Goal: Book appointment/travel/reservation

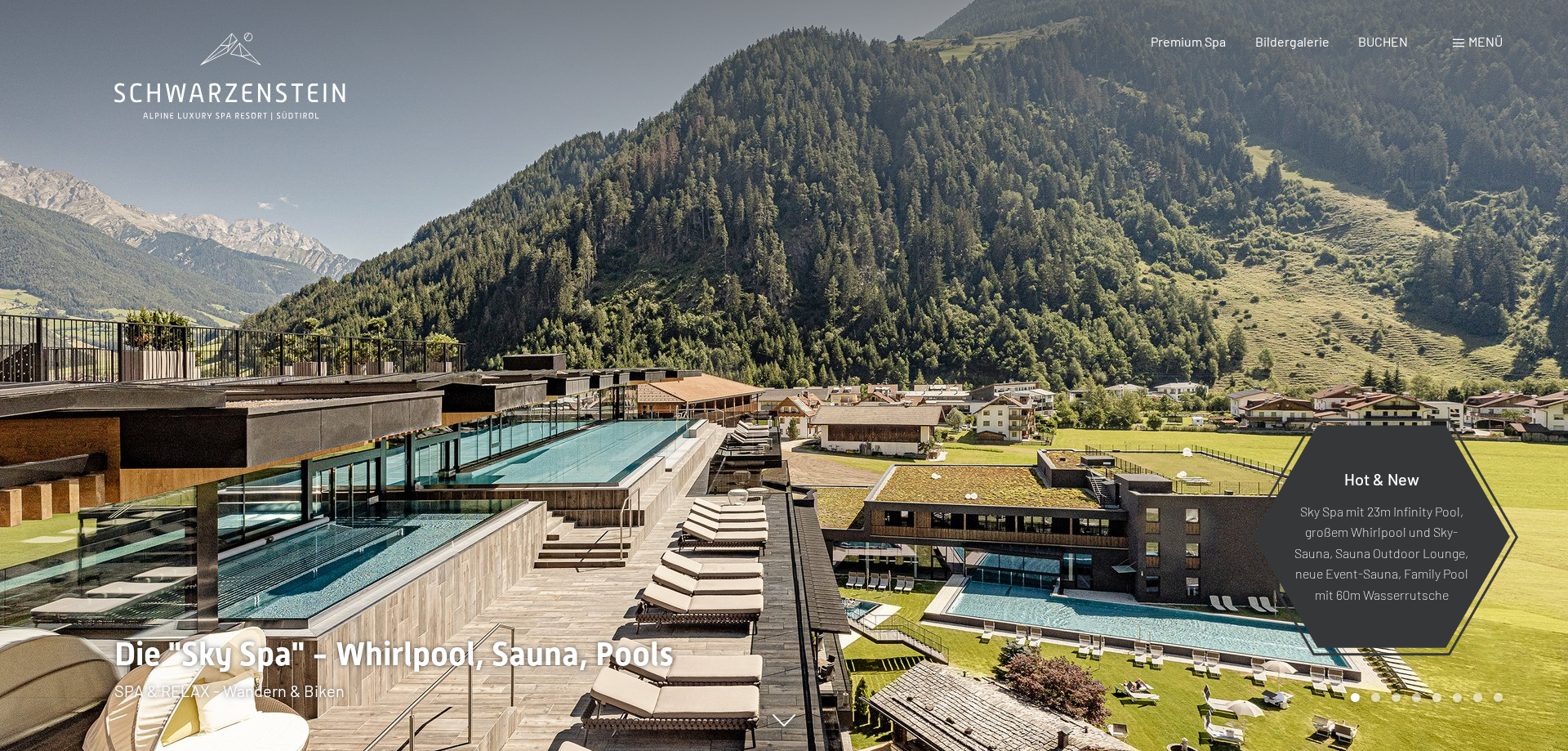
click at [1006, 439] on div at bounding box center [1176, 375] width 784 height 751
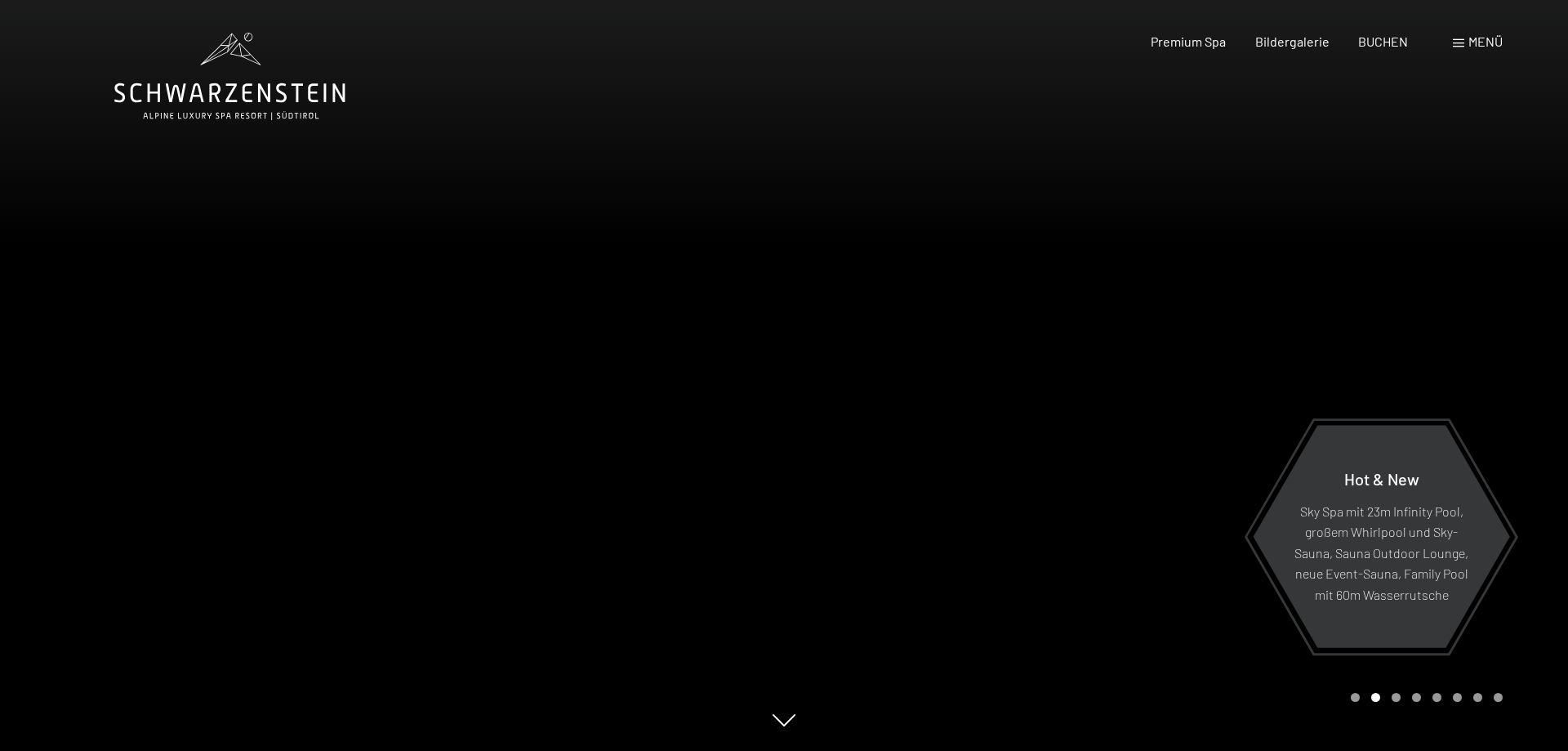
click at [1116, 403] on div at bounding box center [1176, 375] width 784 height 751
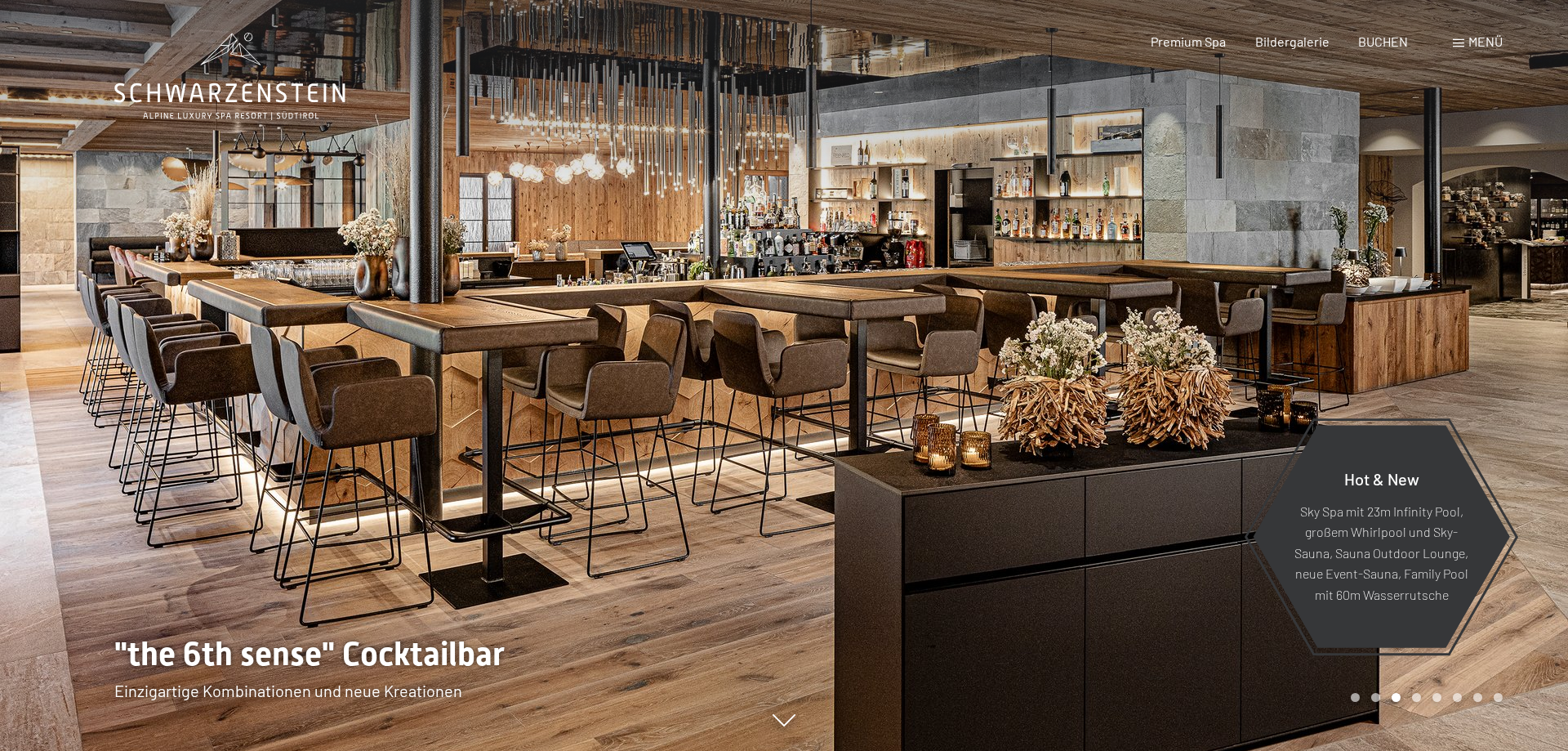
click at [1097, 371] on div at bounding box center [1176, 375] width 784 height 751
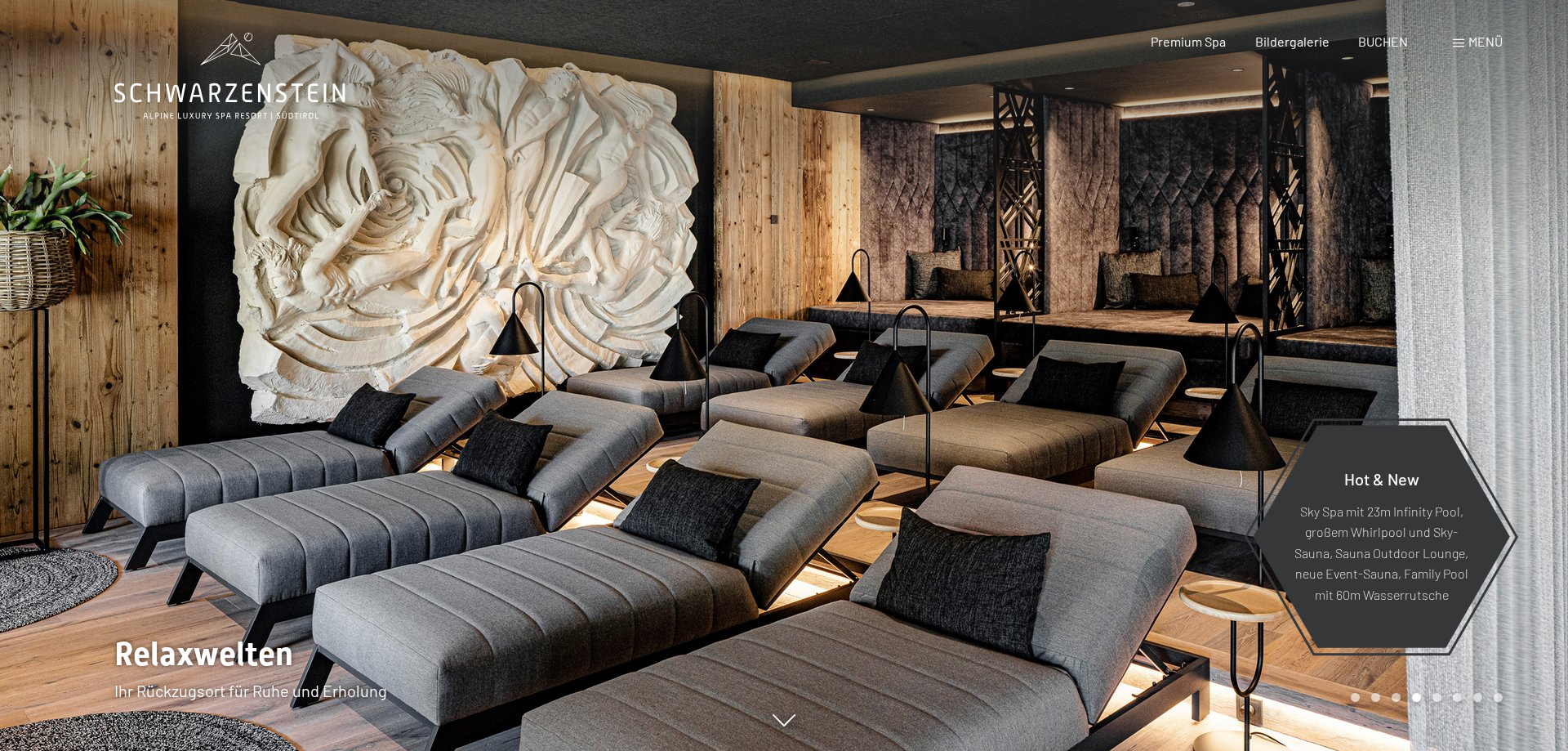
click at [1152, 300] on div at bounding box center [1176, 375] width 784 height 751
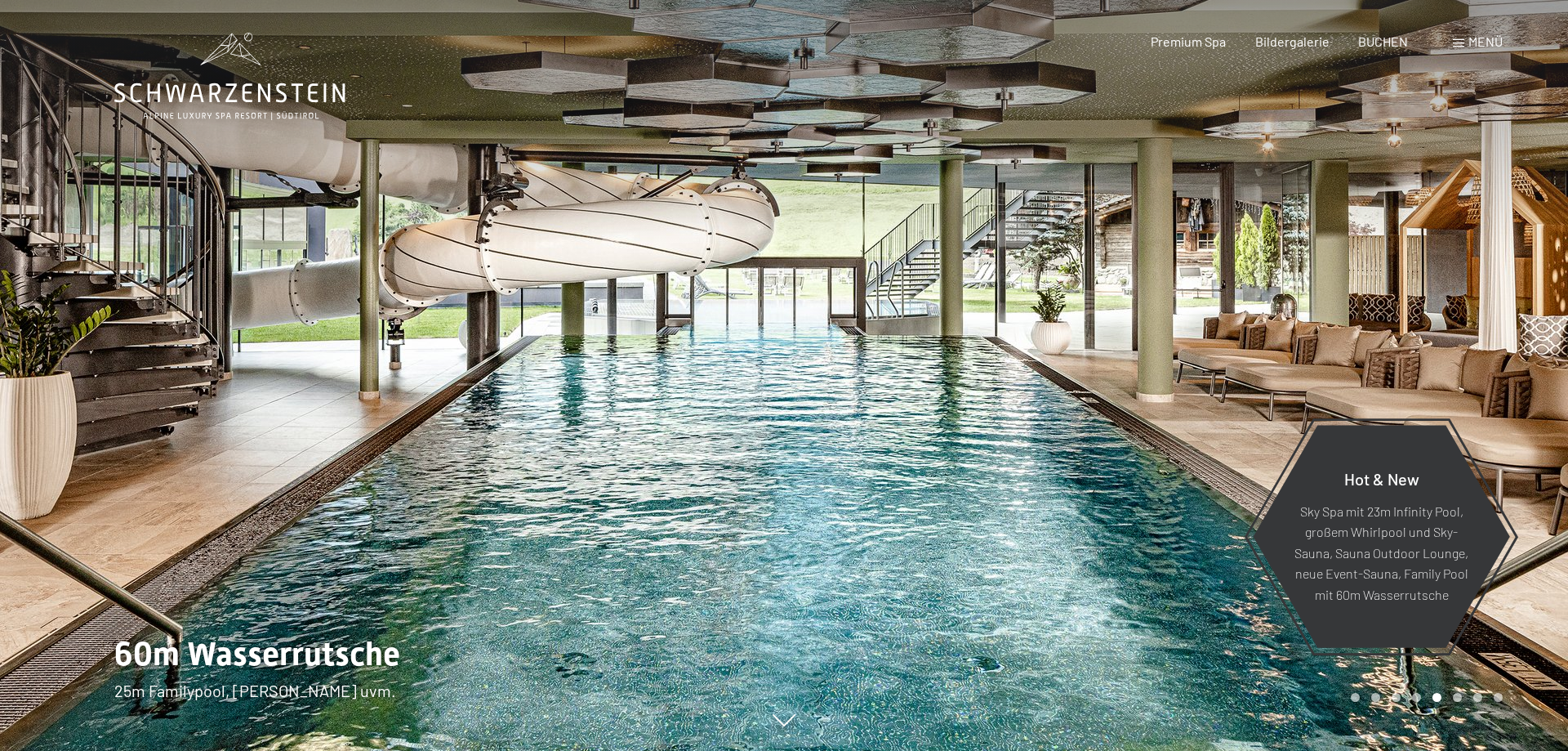
click at [1031, 312] on div at bounding box center [1176, 375] width 784 height 751
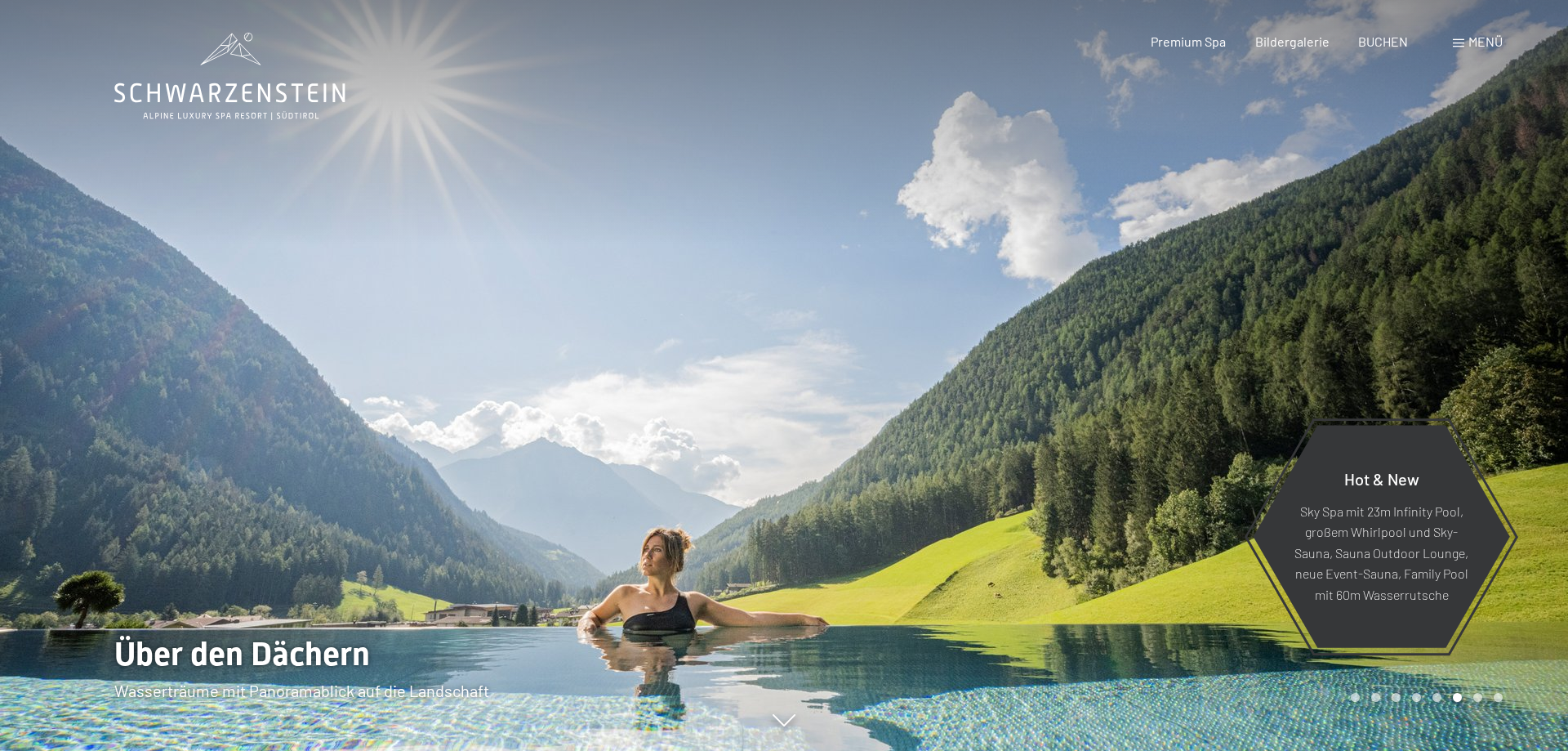
click at [979, 404] on div at bounding box center [1176, 375] width 784 height 751
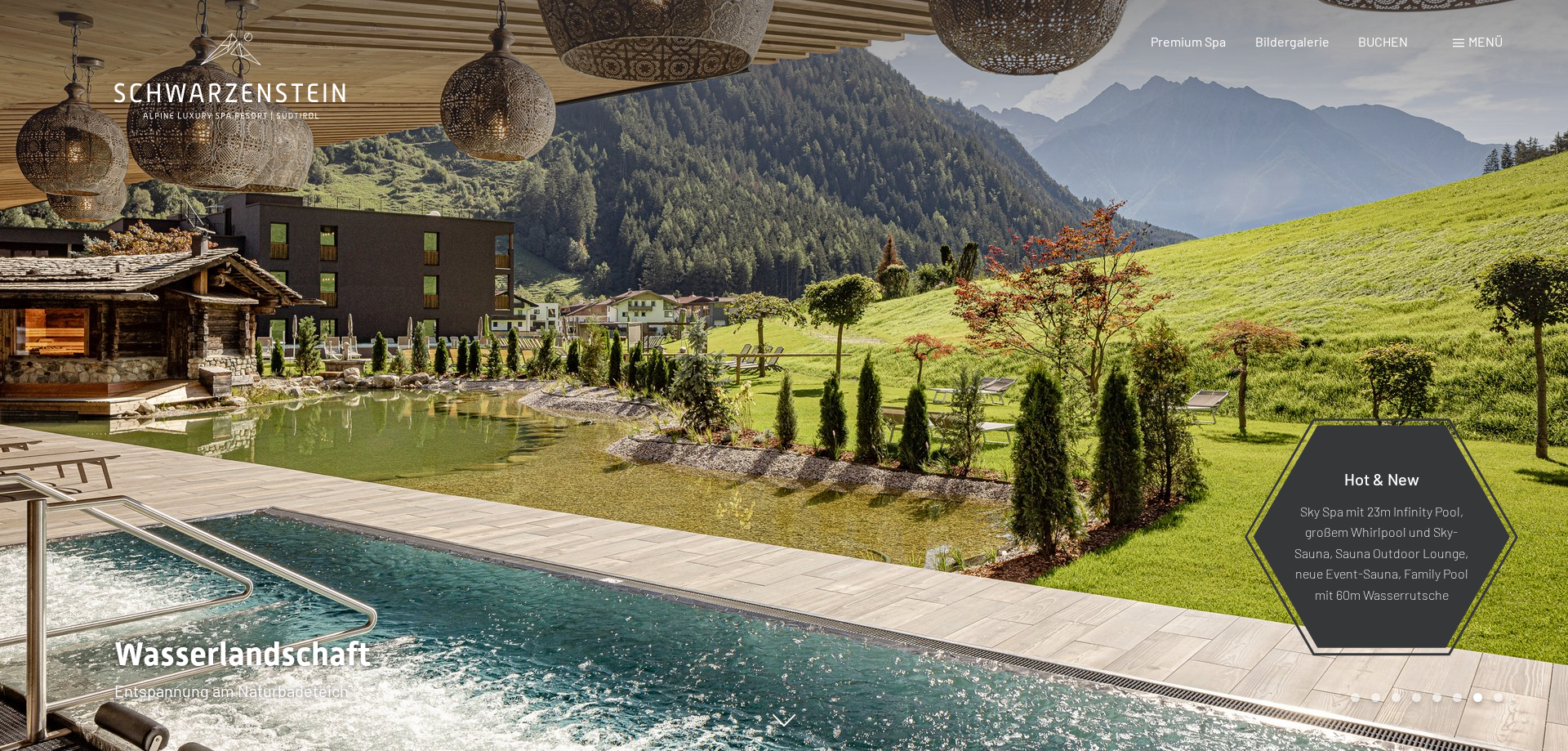
click at [978, 402] on div at bounding box center [1176, 375] width 784 height 751
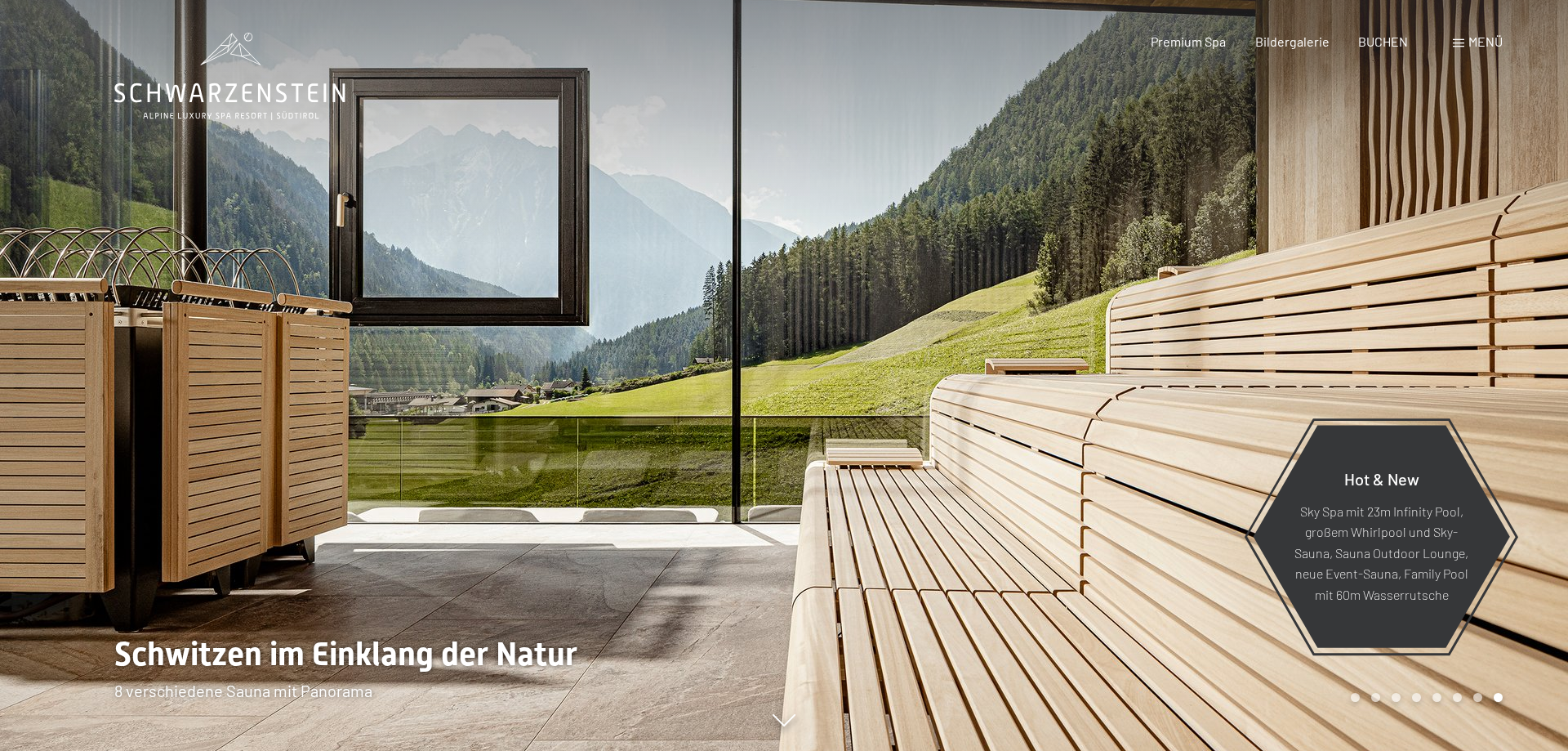
click at [934, 320] on div at bounding box center [1176, 375] width 784 height 751
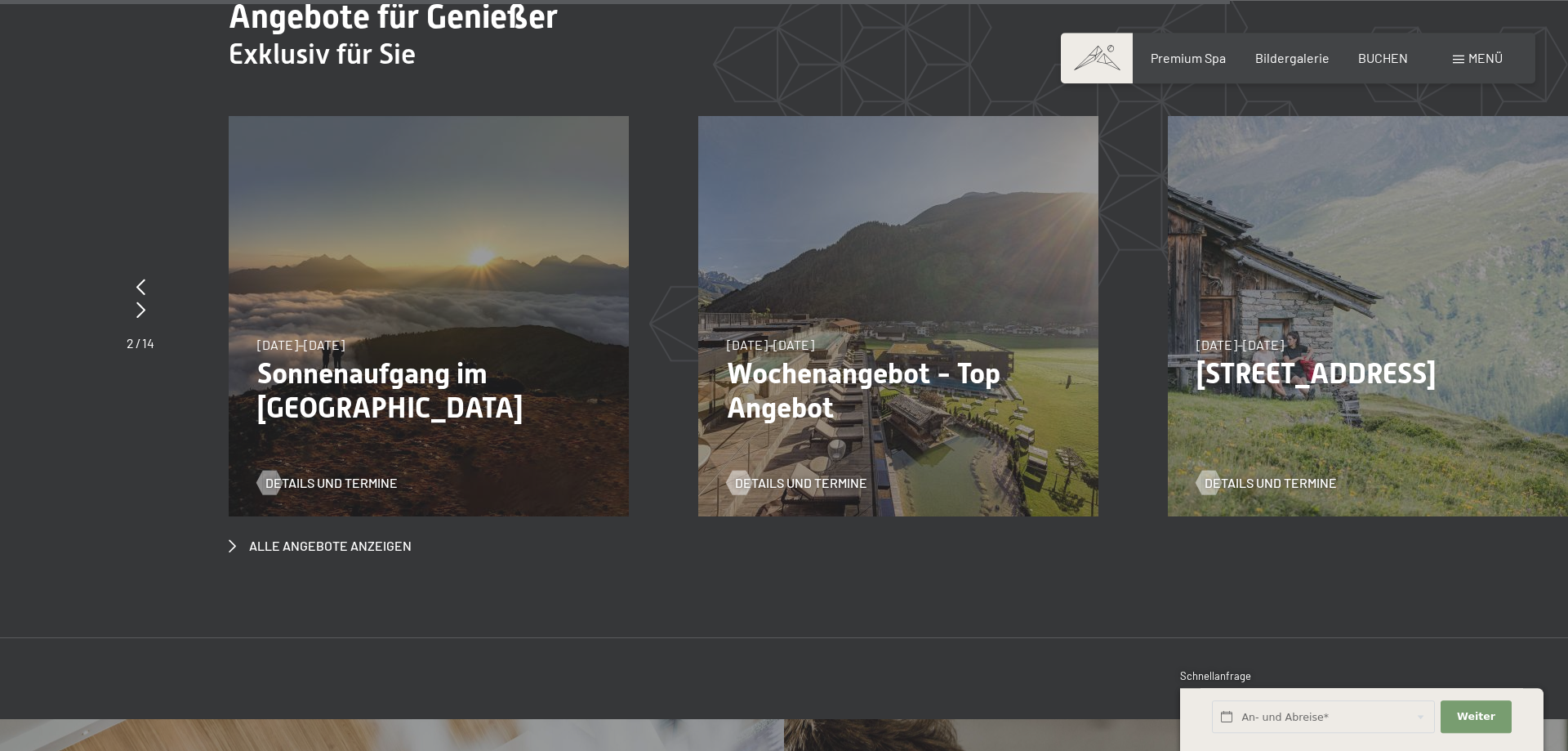
scroll to position [6498, 0]
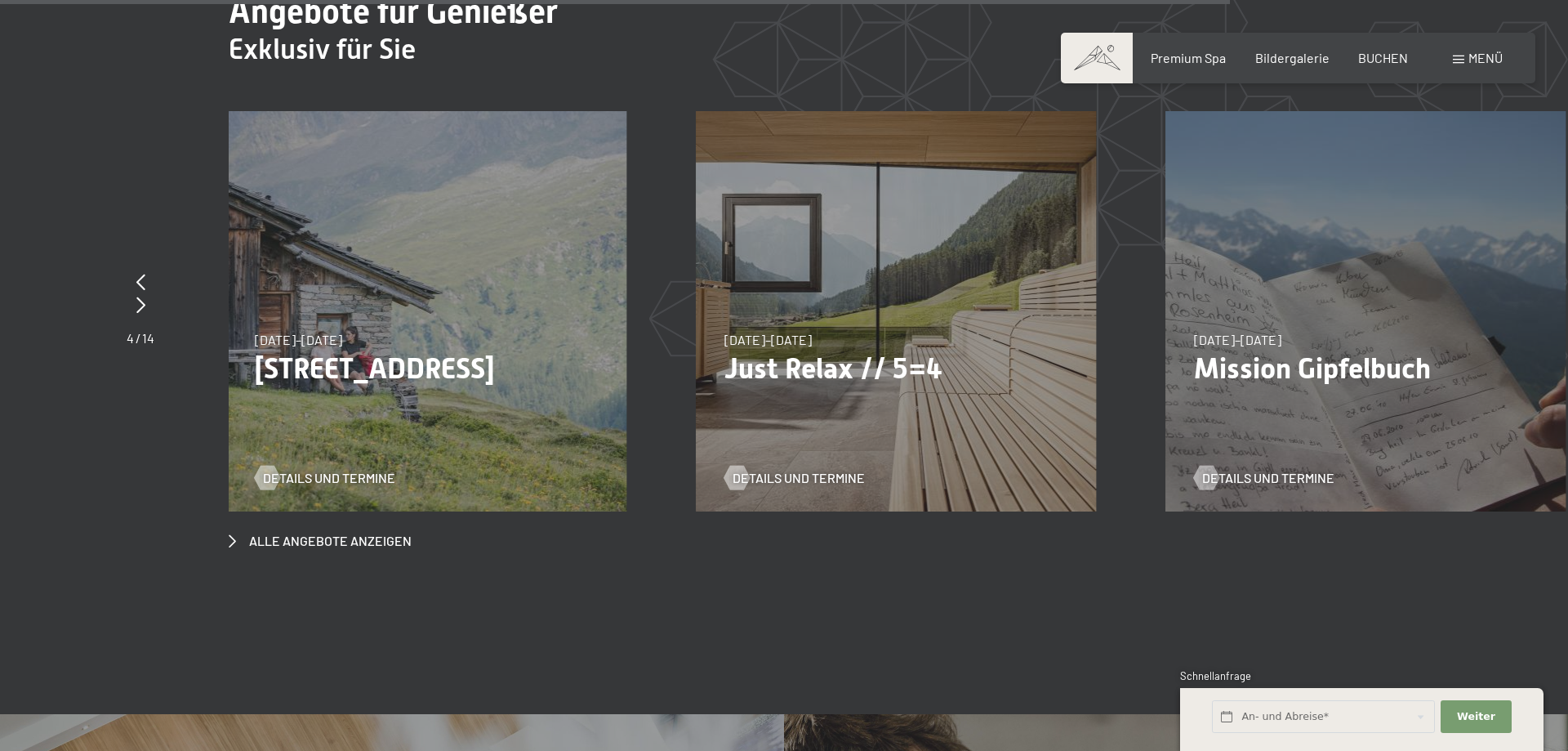
drag, startPoint x: 1151, startPoint y: 349, endPoint x: 876, endPoint y: 353, distance: 275.0
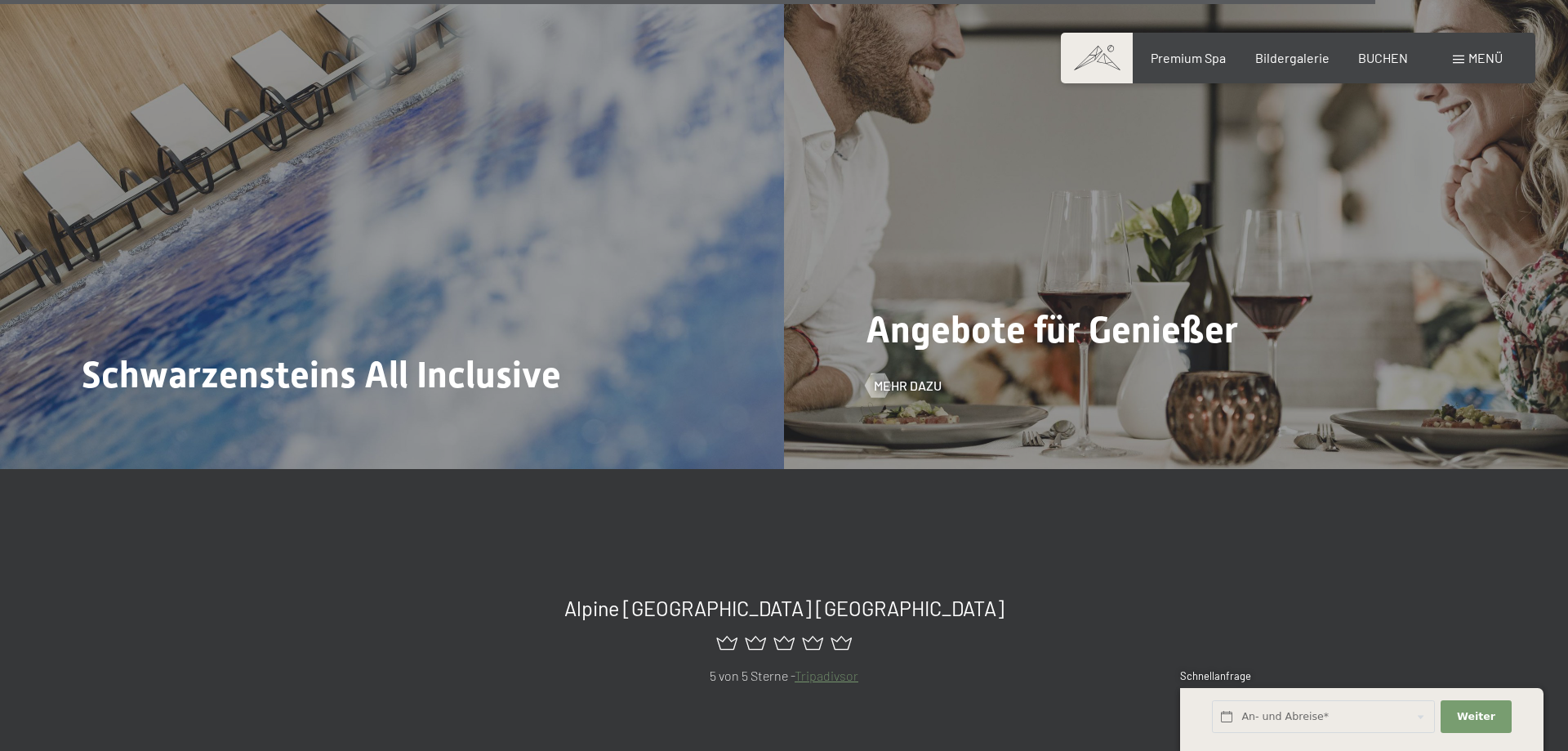
scroll to position [7830, 0]
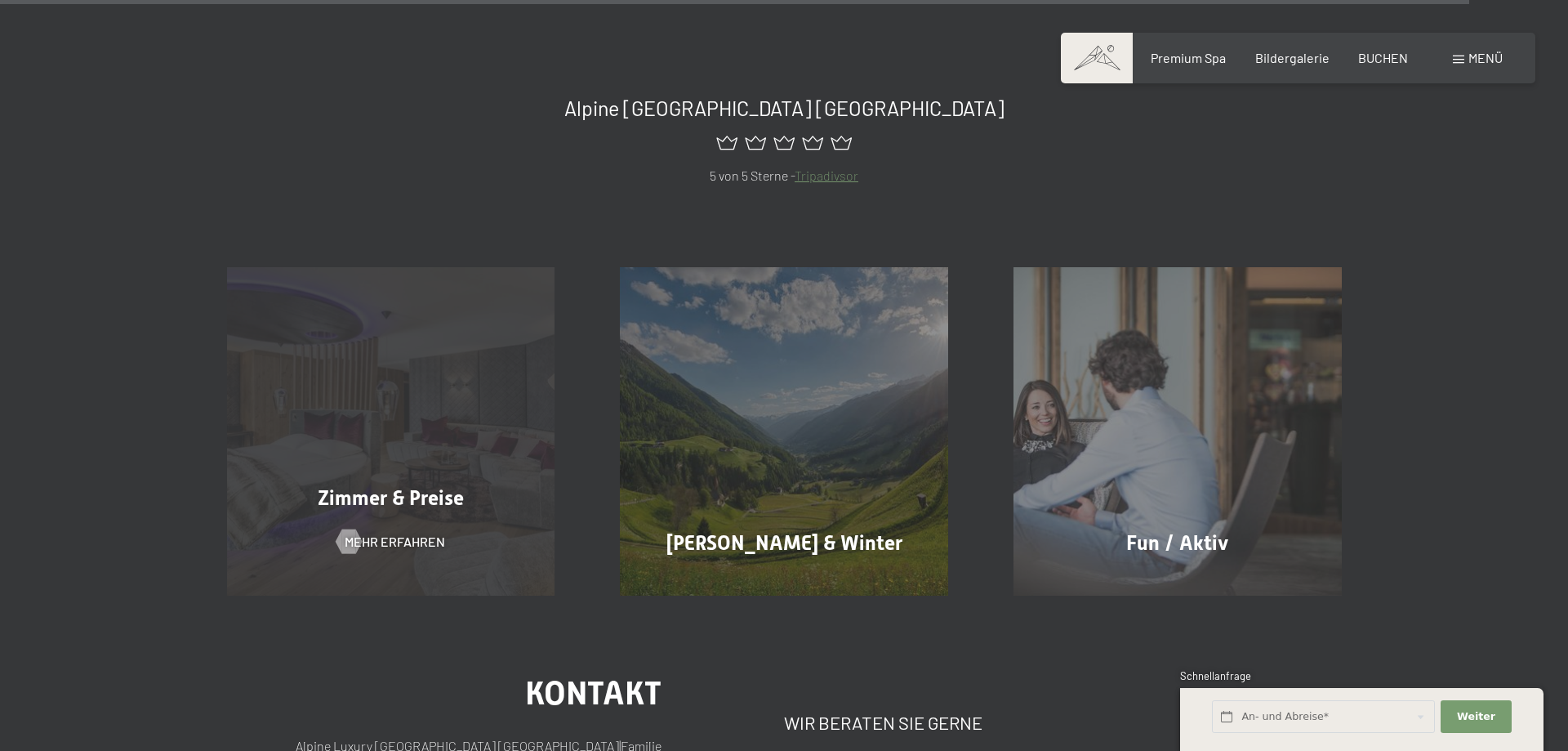
click at [454, 385] on div "Zimmer & Preise Mehr erfahren" at bounding box center [391, 431] width 394 height 328
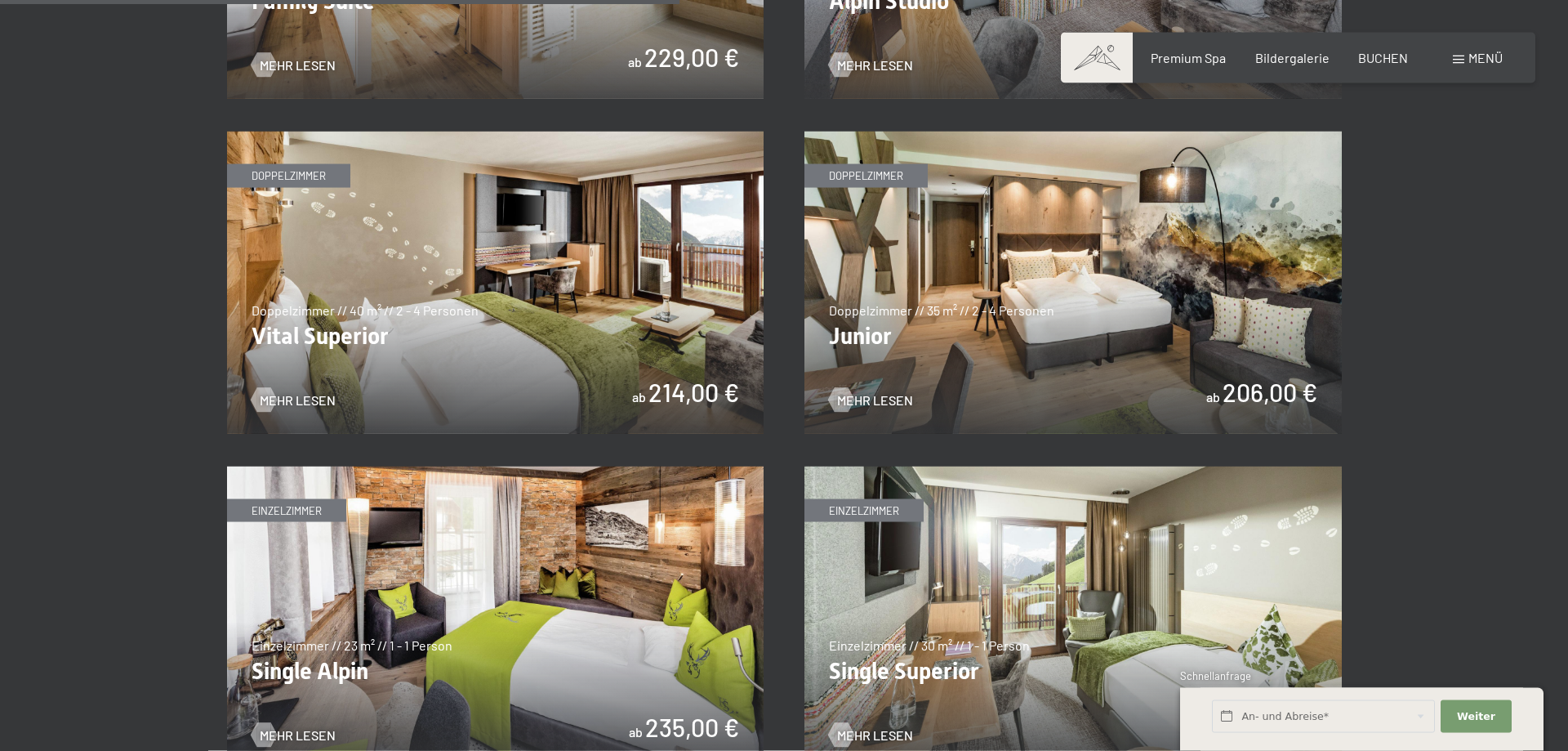
scroll to position [2249, 0]
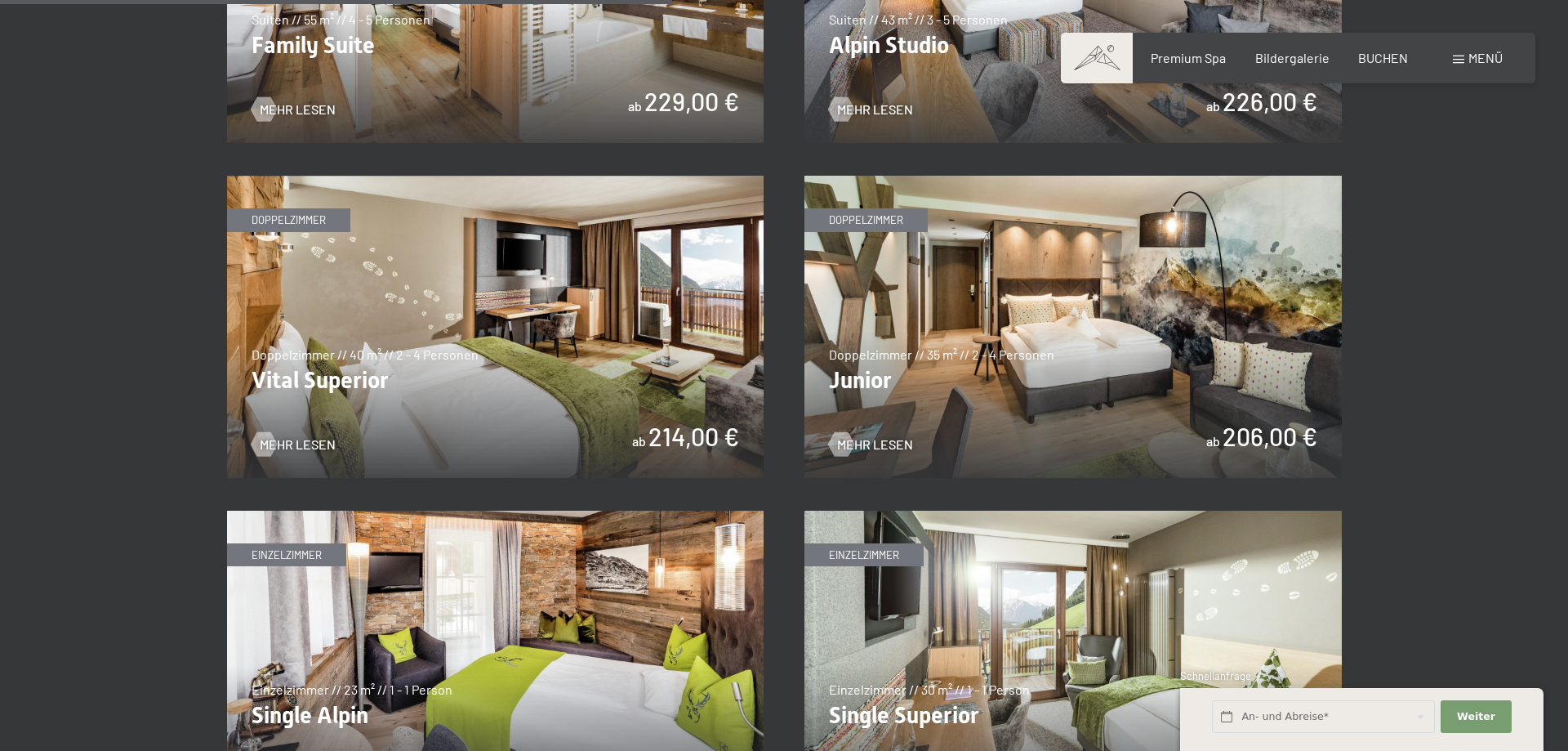
click at [1048, 298] on img at bounding box center [1073, 326] width 538 height 302
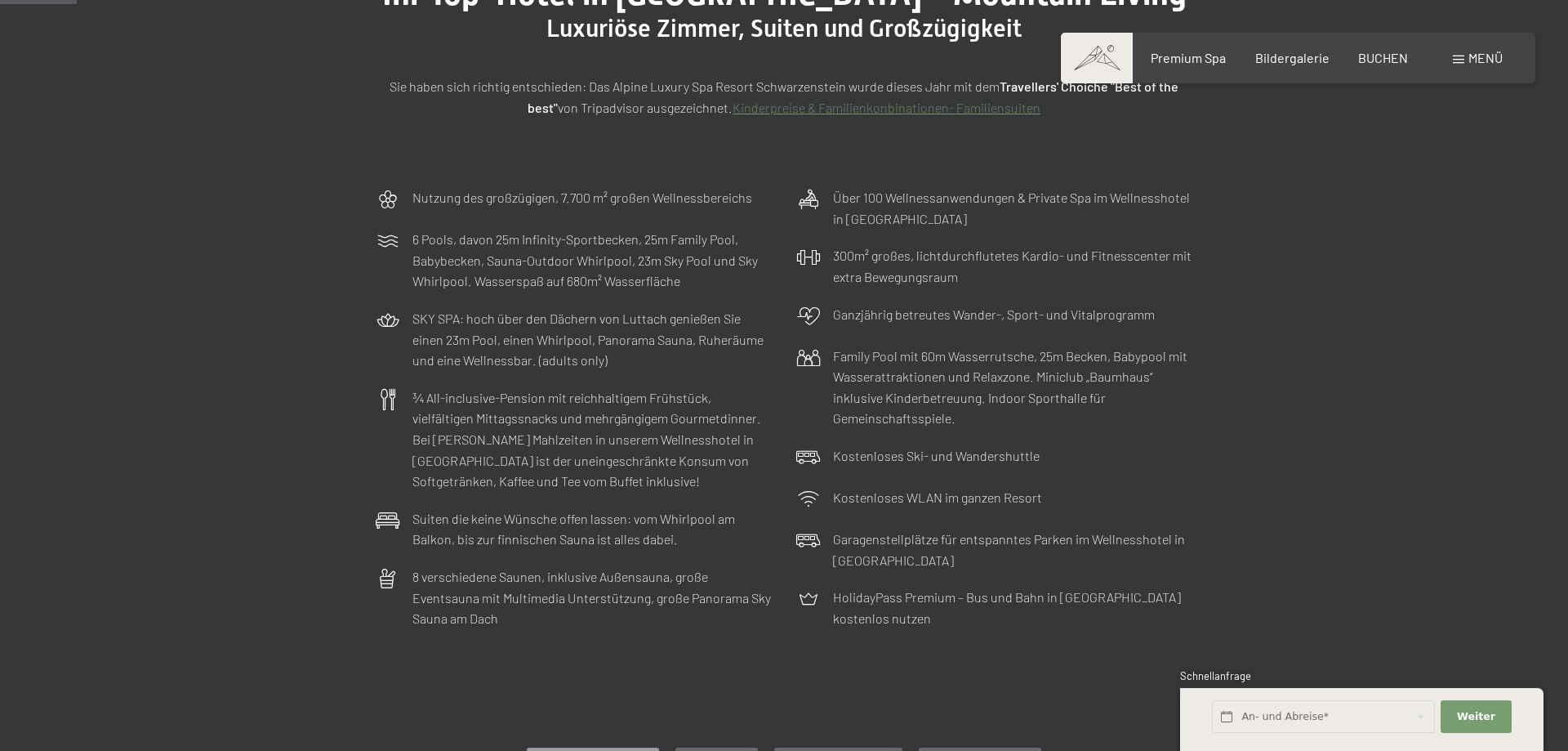
scroll to position [0, 0]
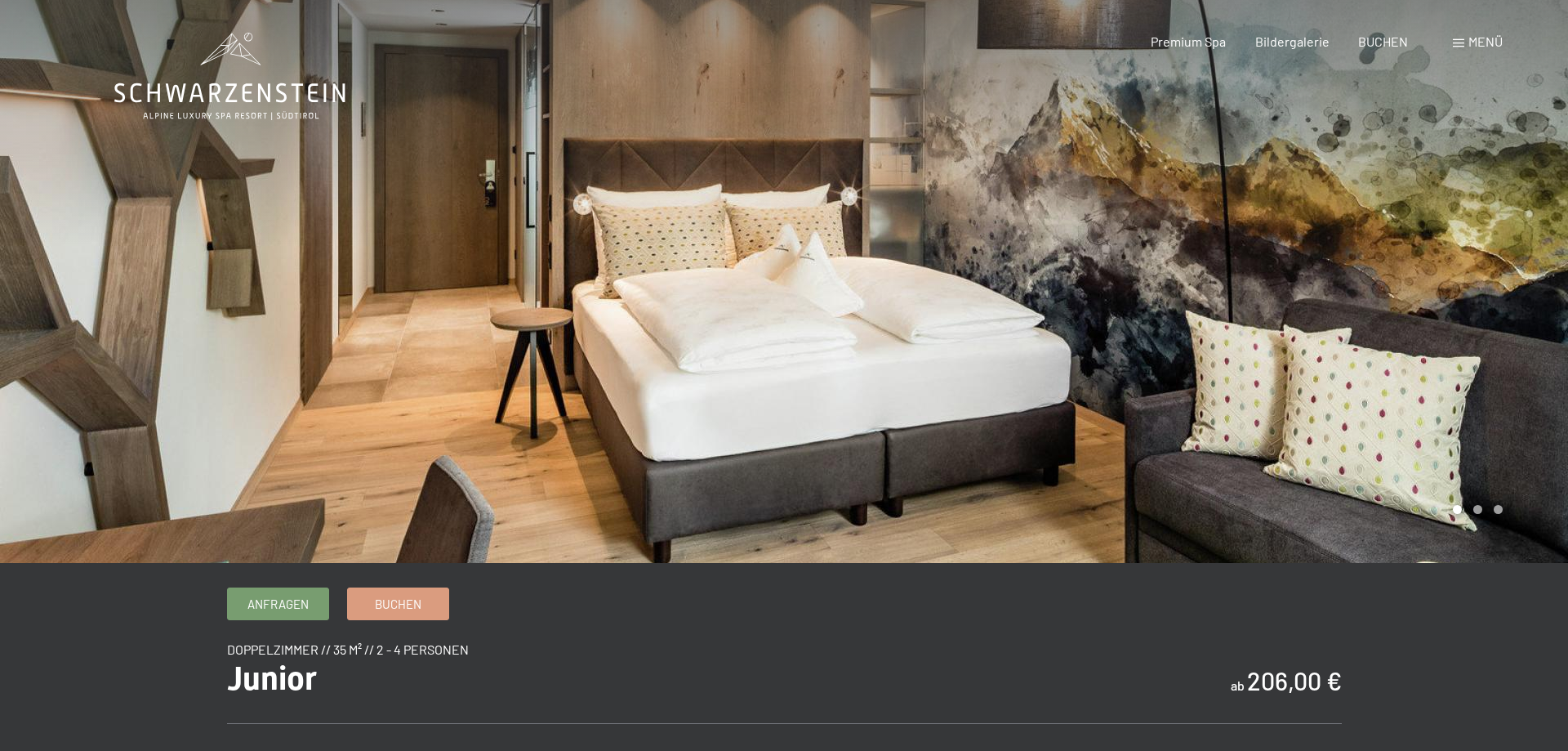
click at [1215, 282] on div at bounding box center [1176, 281] width 784 height 563
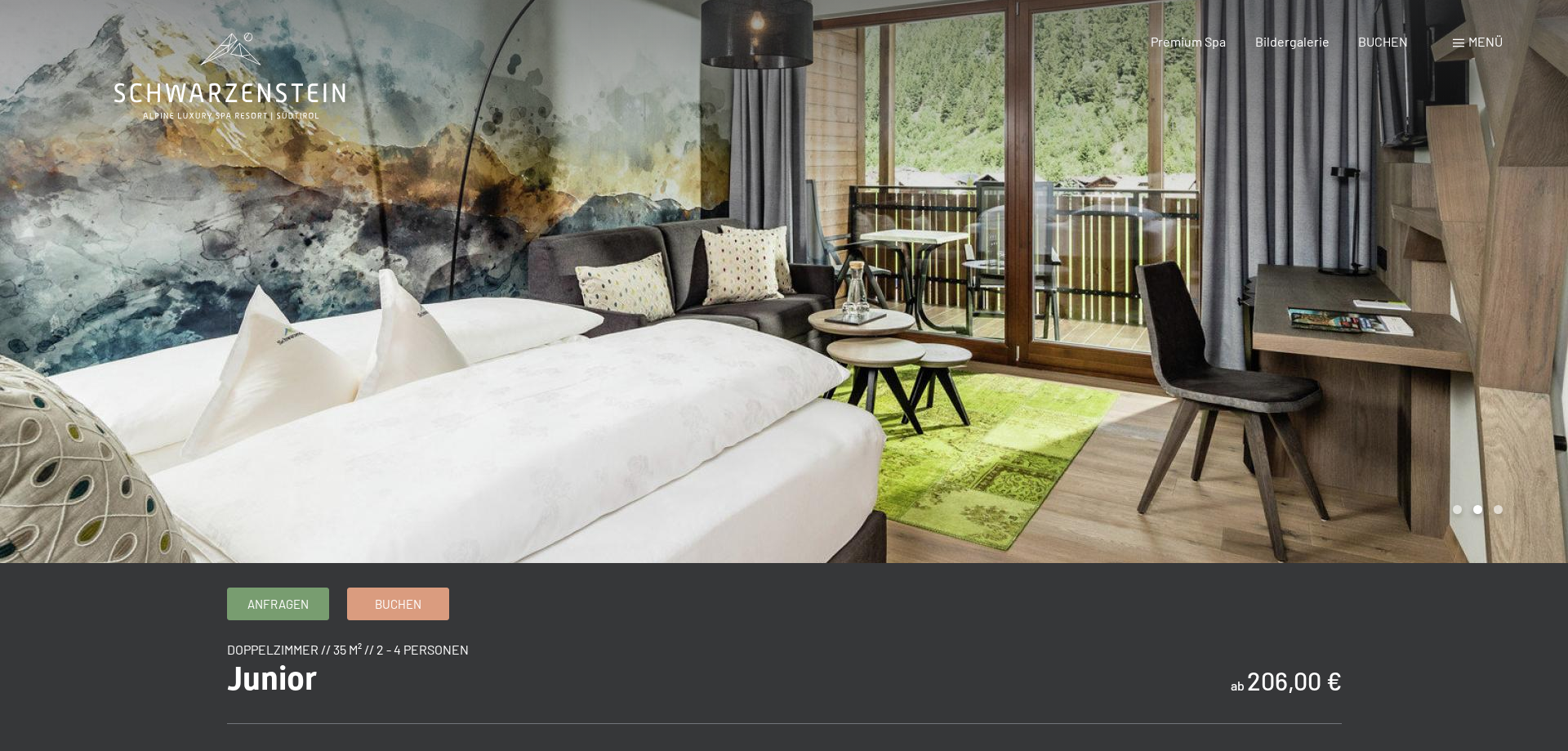
click at [1215, 282] on div at bounding box center [1176, 281] width 784 height 563
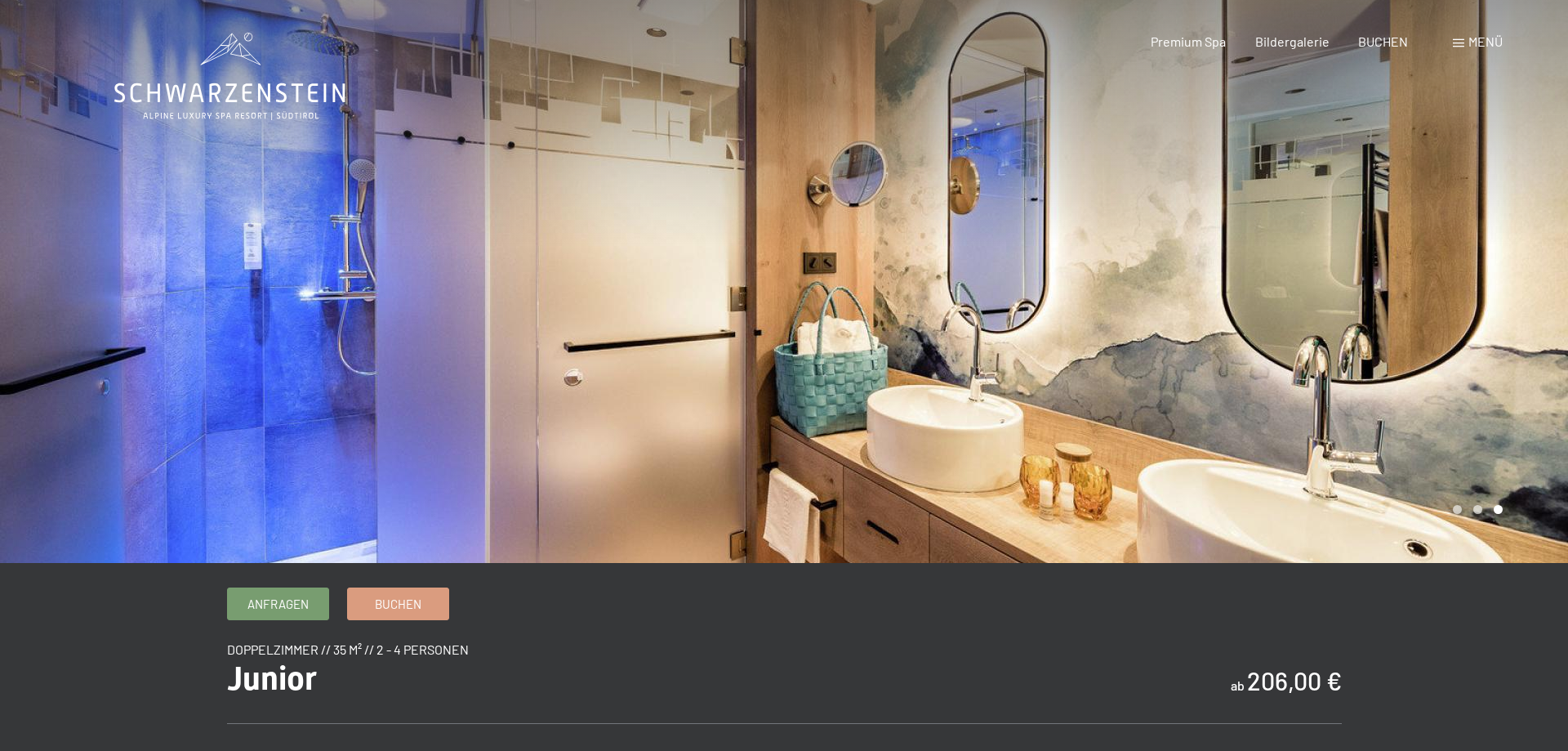
click at [1215, 282] on div at bounding box center [1176, 281] width 784 height 563
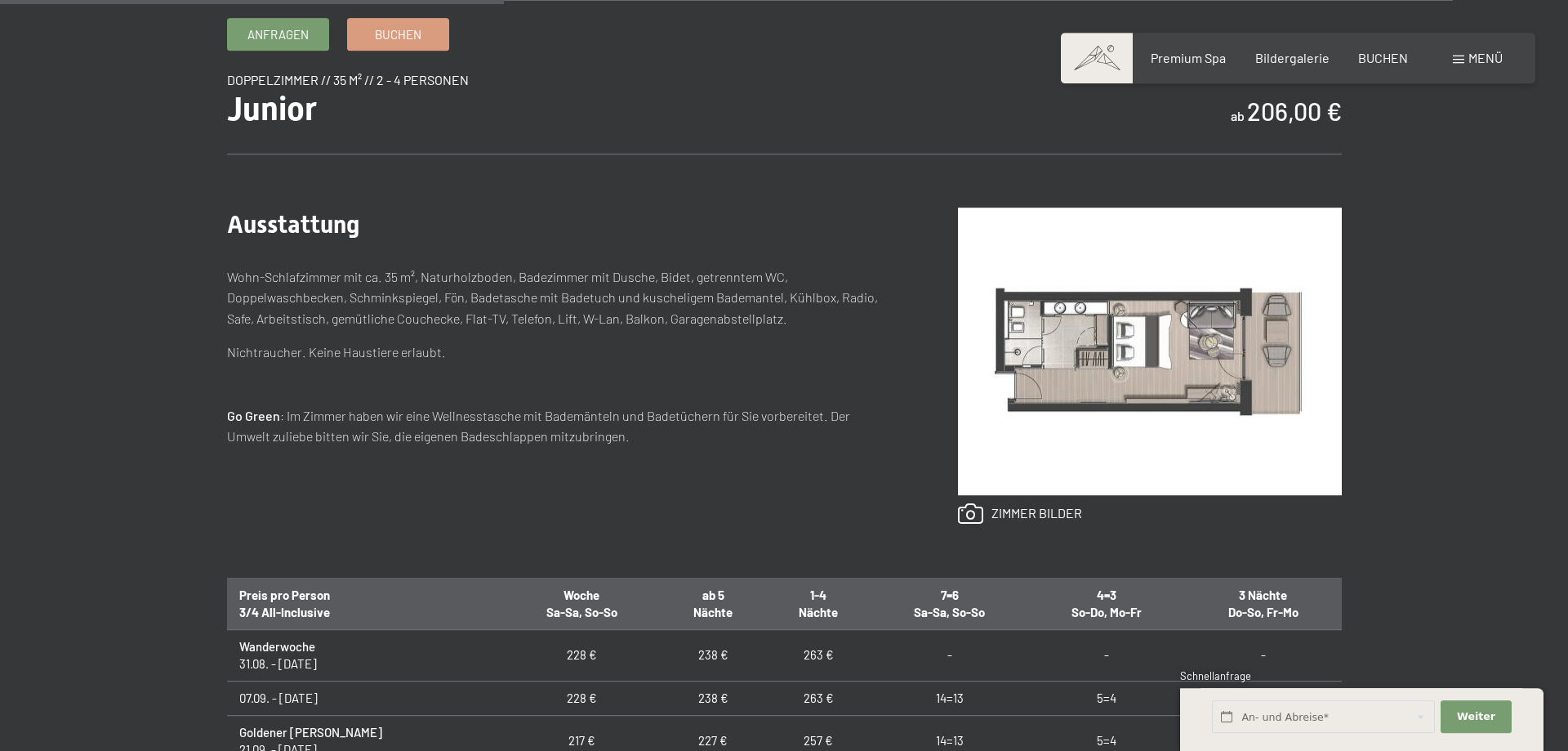
scroll to position [666, 0]
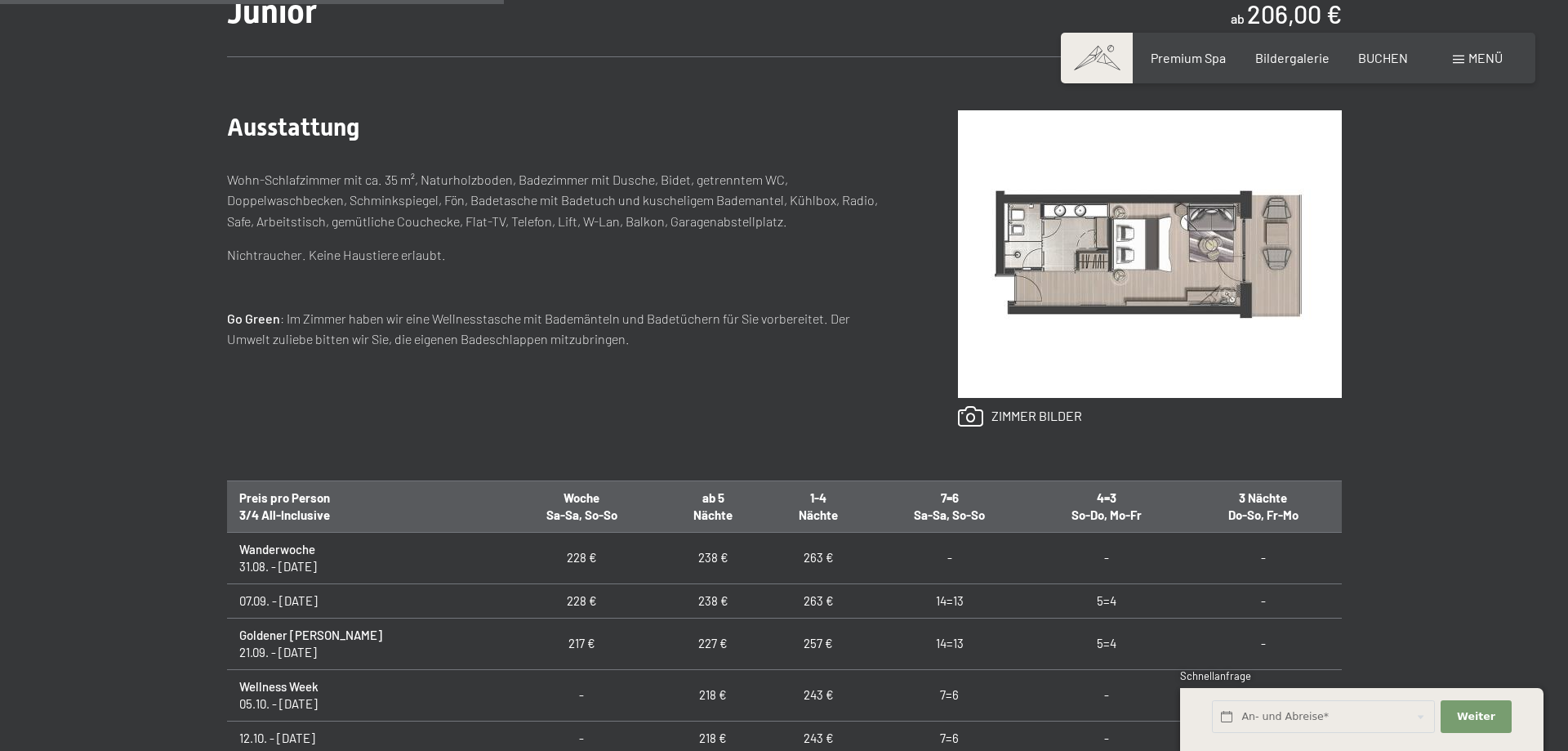
click at [1168, 284] on img at bounding box center [1149, 254] width 384 height 287
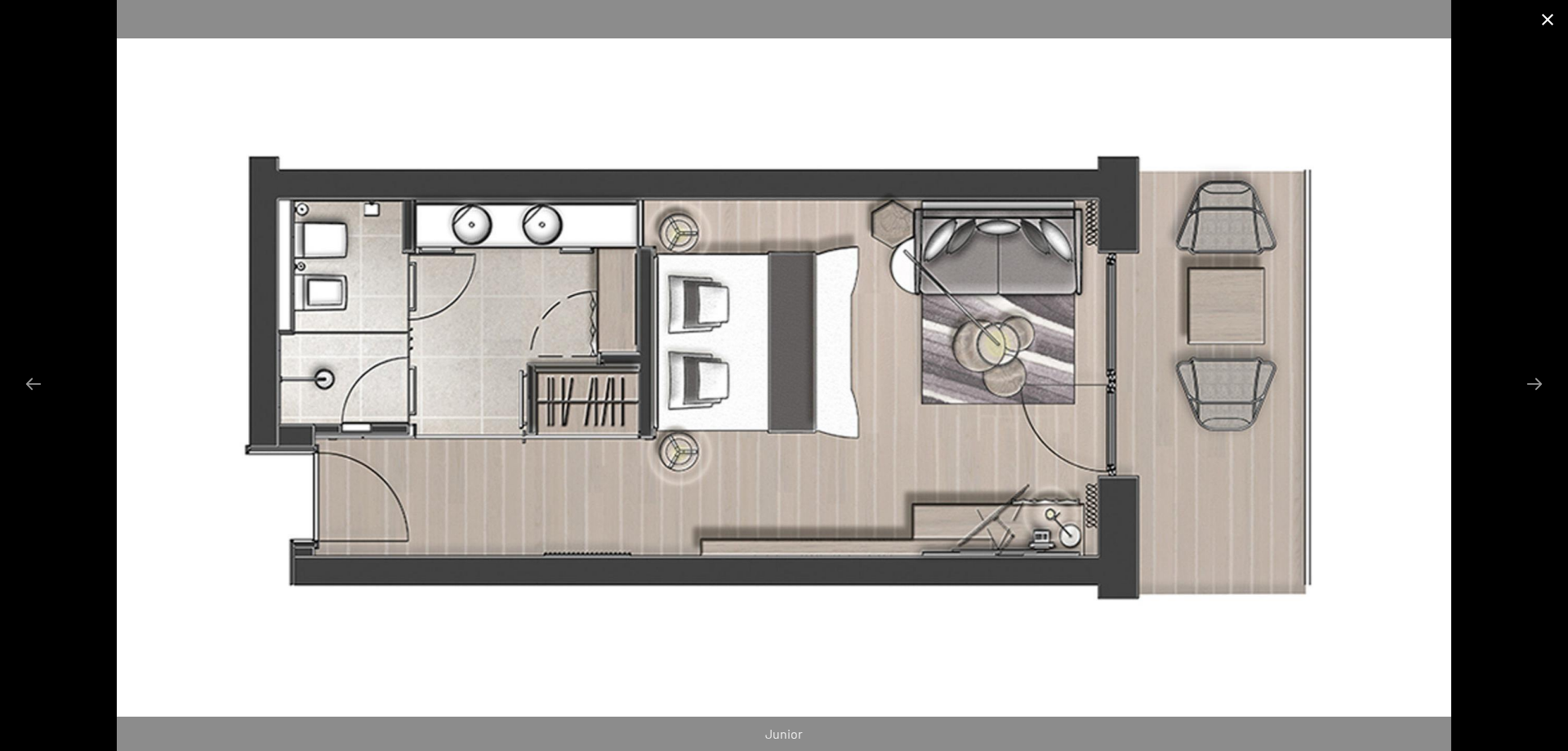
click at [1543, 22] on button "Close gallery" at bounding box center [1547, 19] width 41 height 38
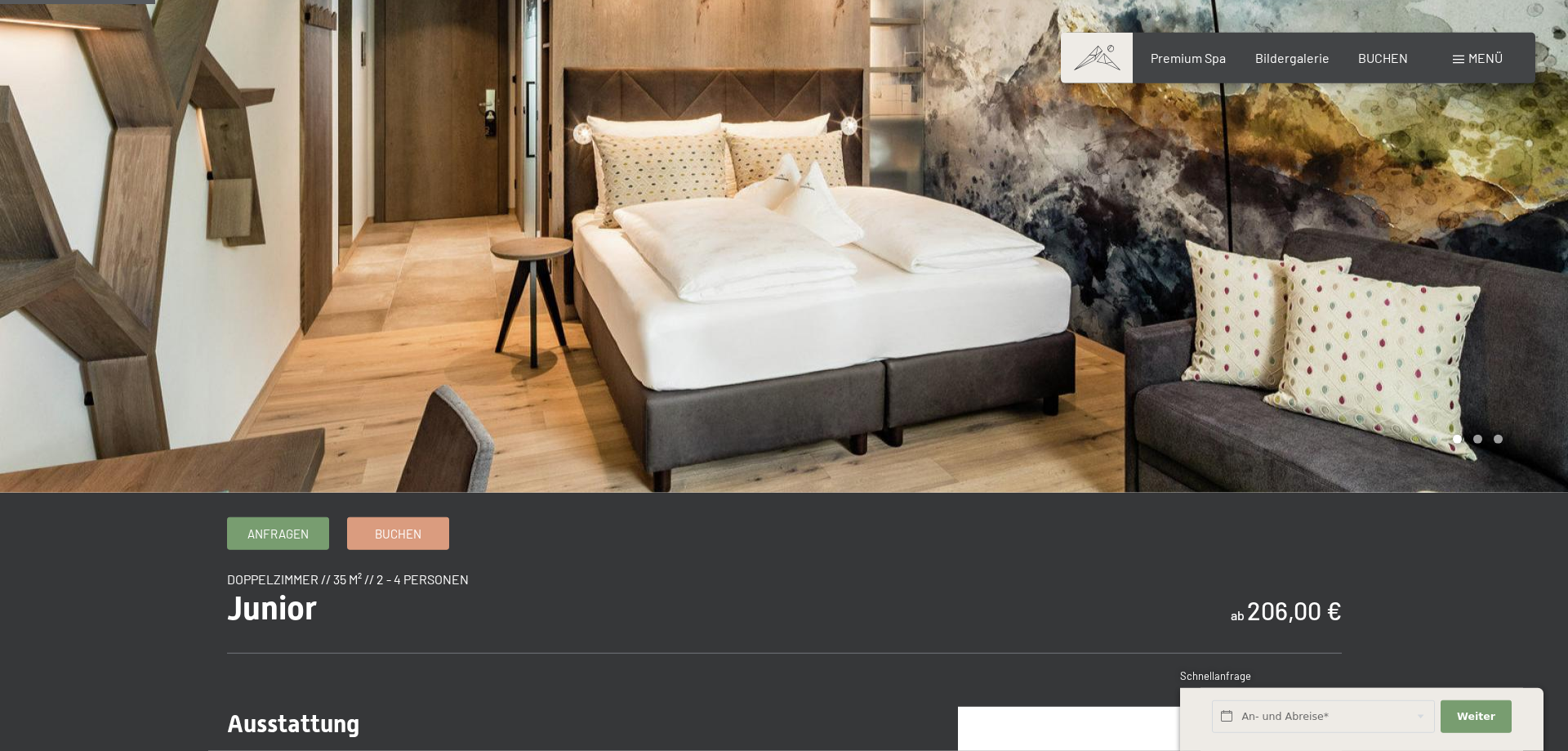
scroll to position [0, 0]
